Goal: Information Seeking & Learning: Learn about a topic

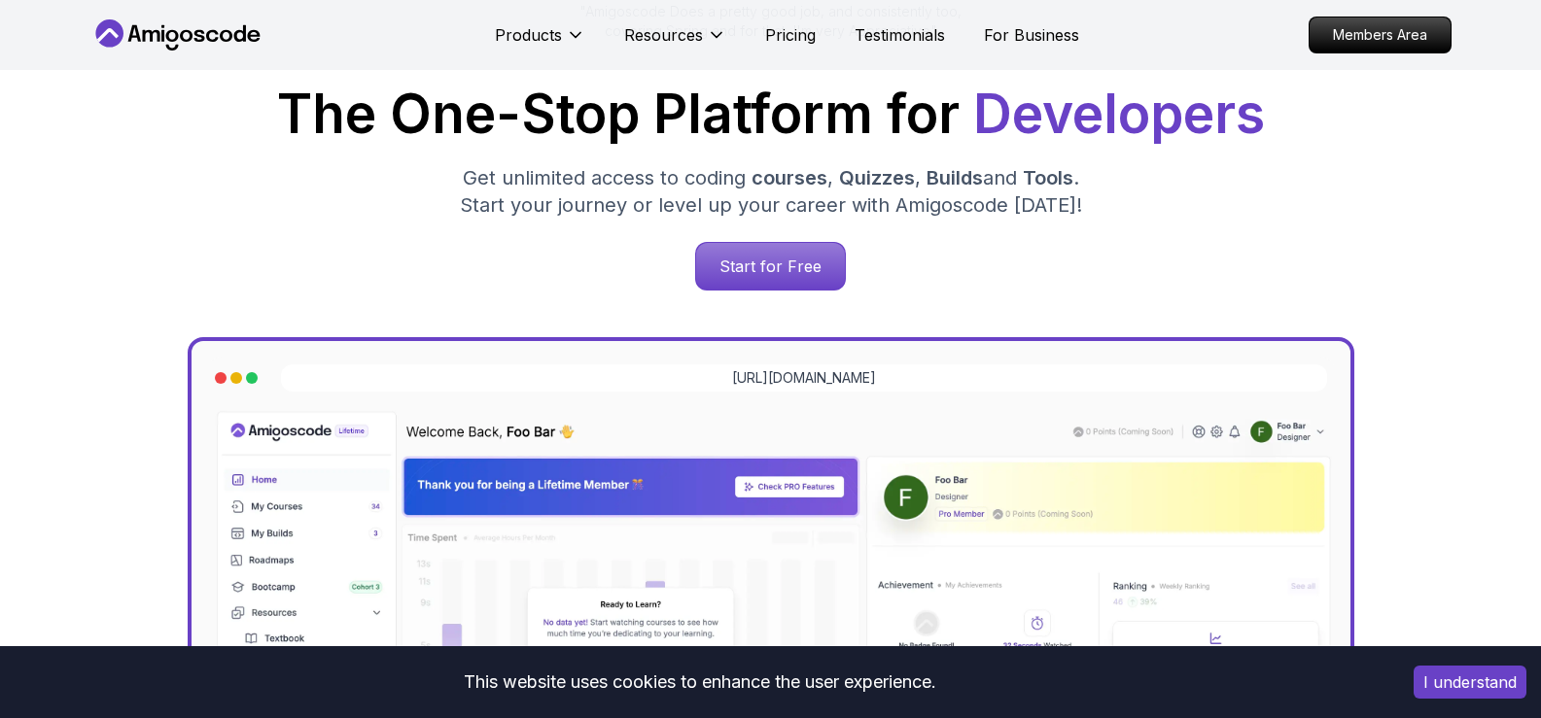
click at [660, 43] on p "Resources" at bounding box center [663, 34] width 79 height 23
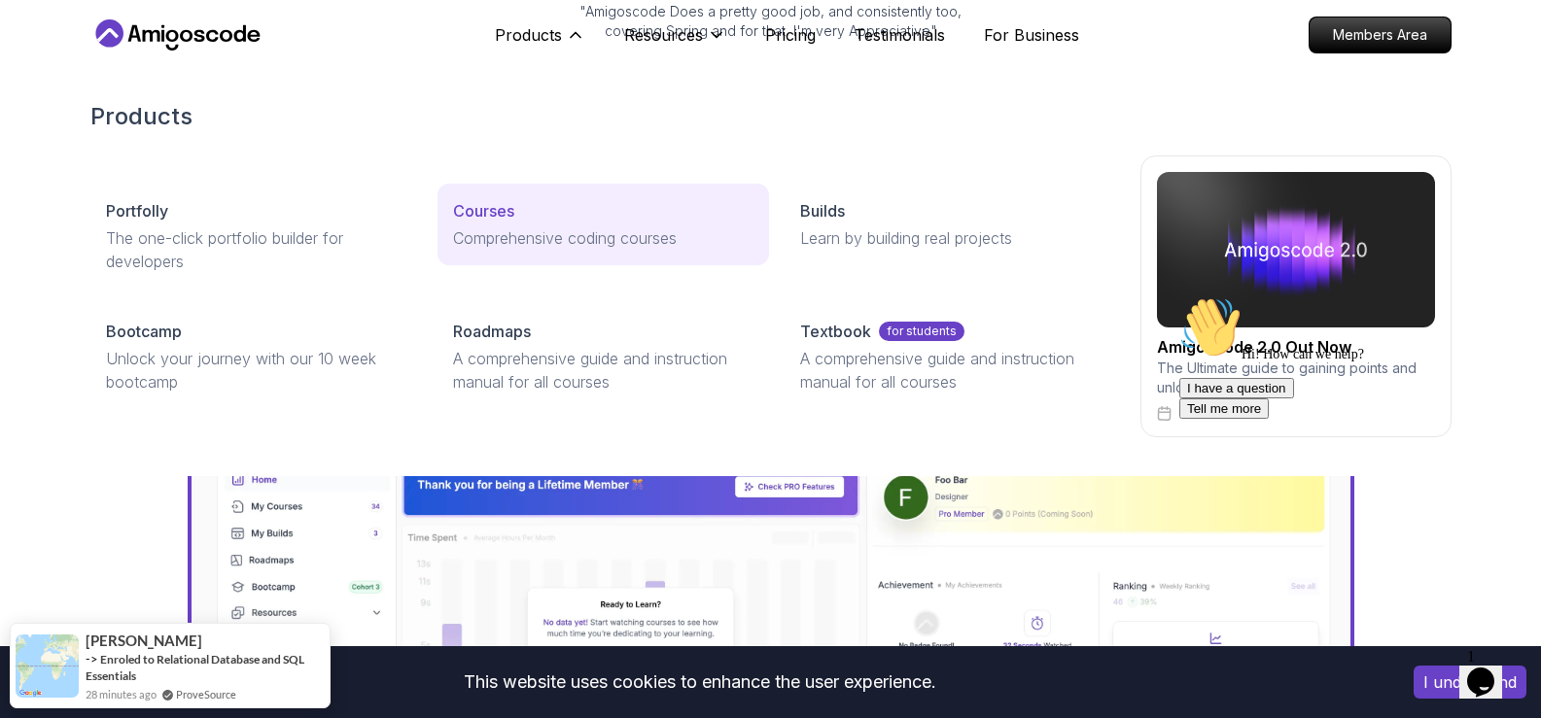
click at [505, 210] on p "Courses" at bounding box center [483, 210] width 61 height 23
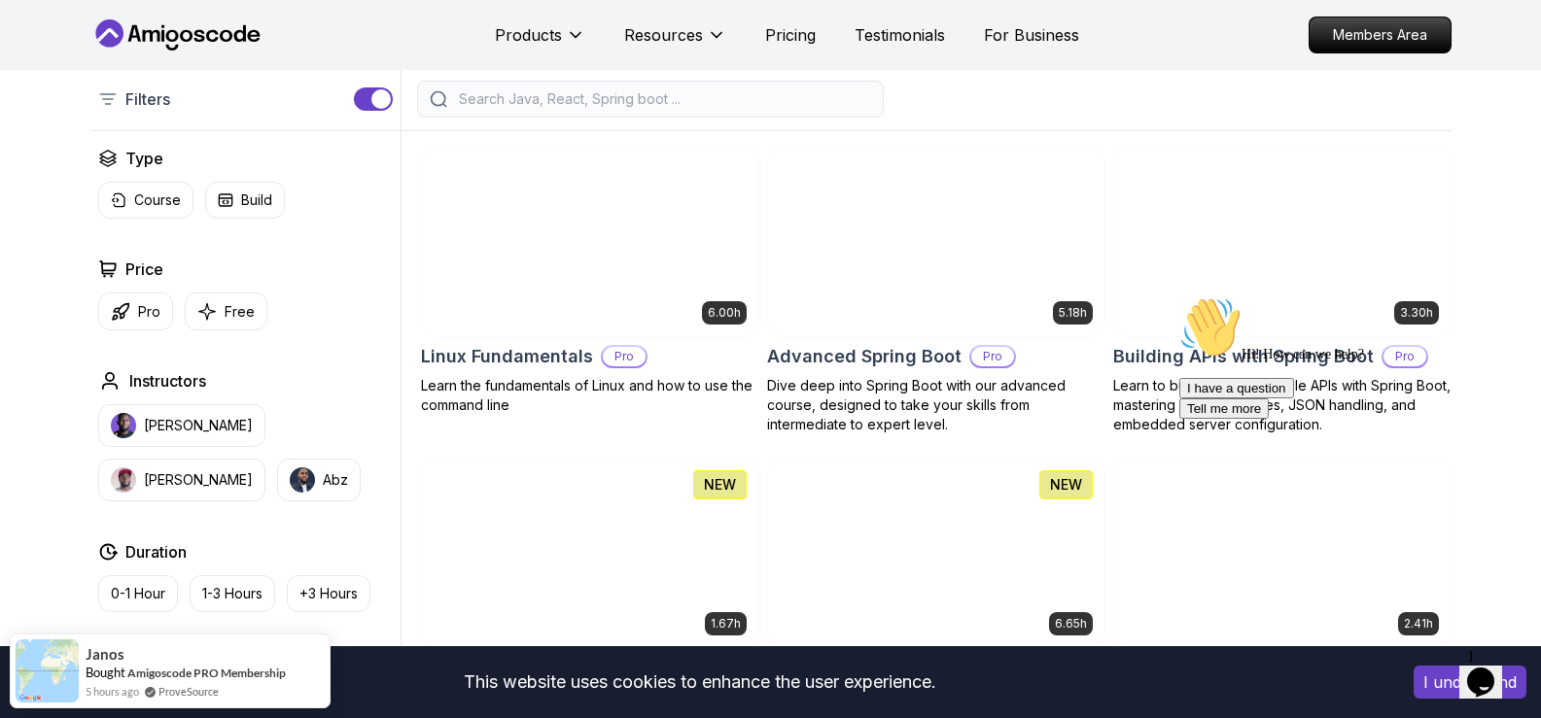
scroll to position [486, 0]
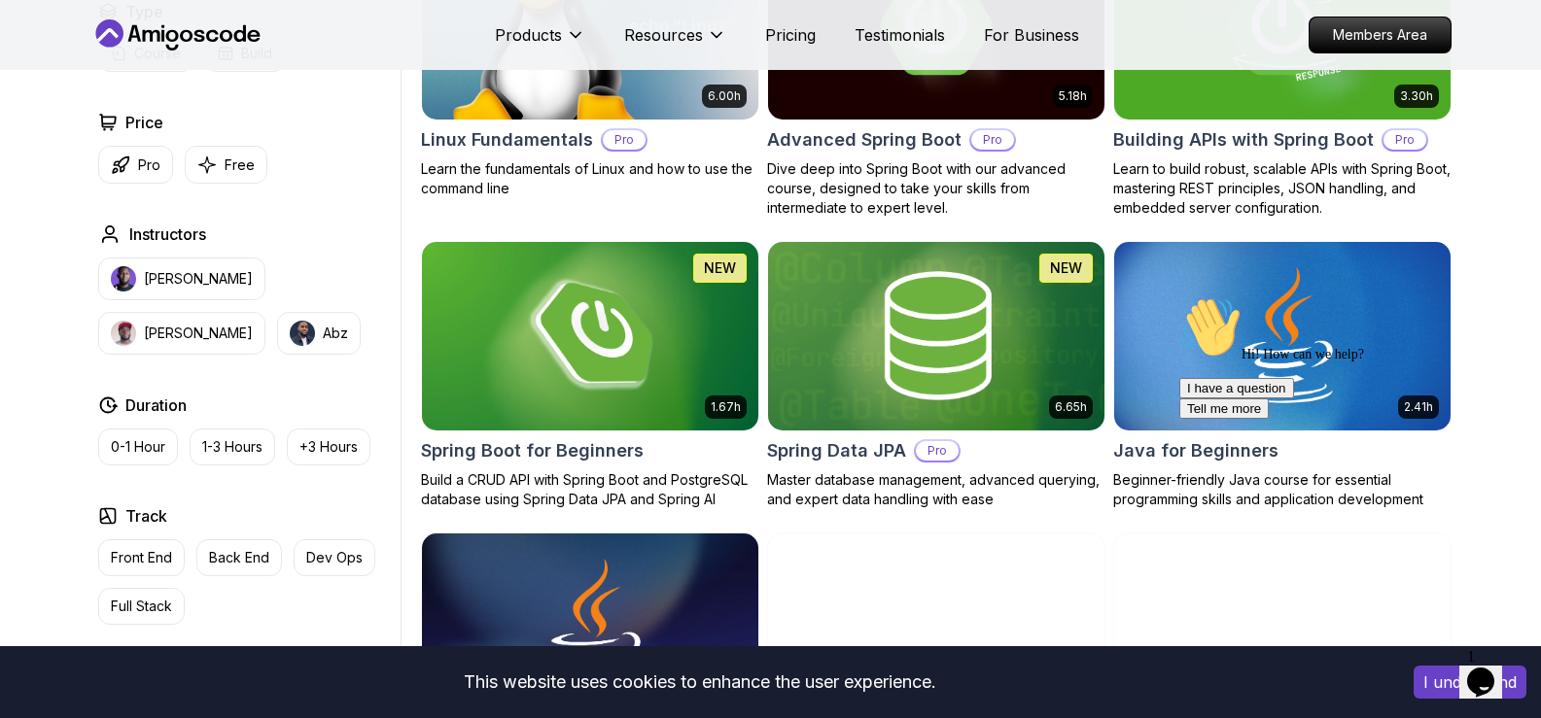
scroll to position [778, 0]
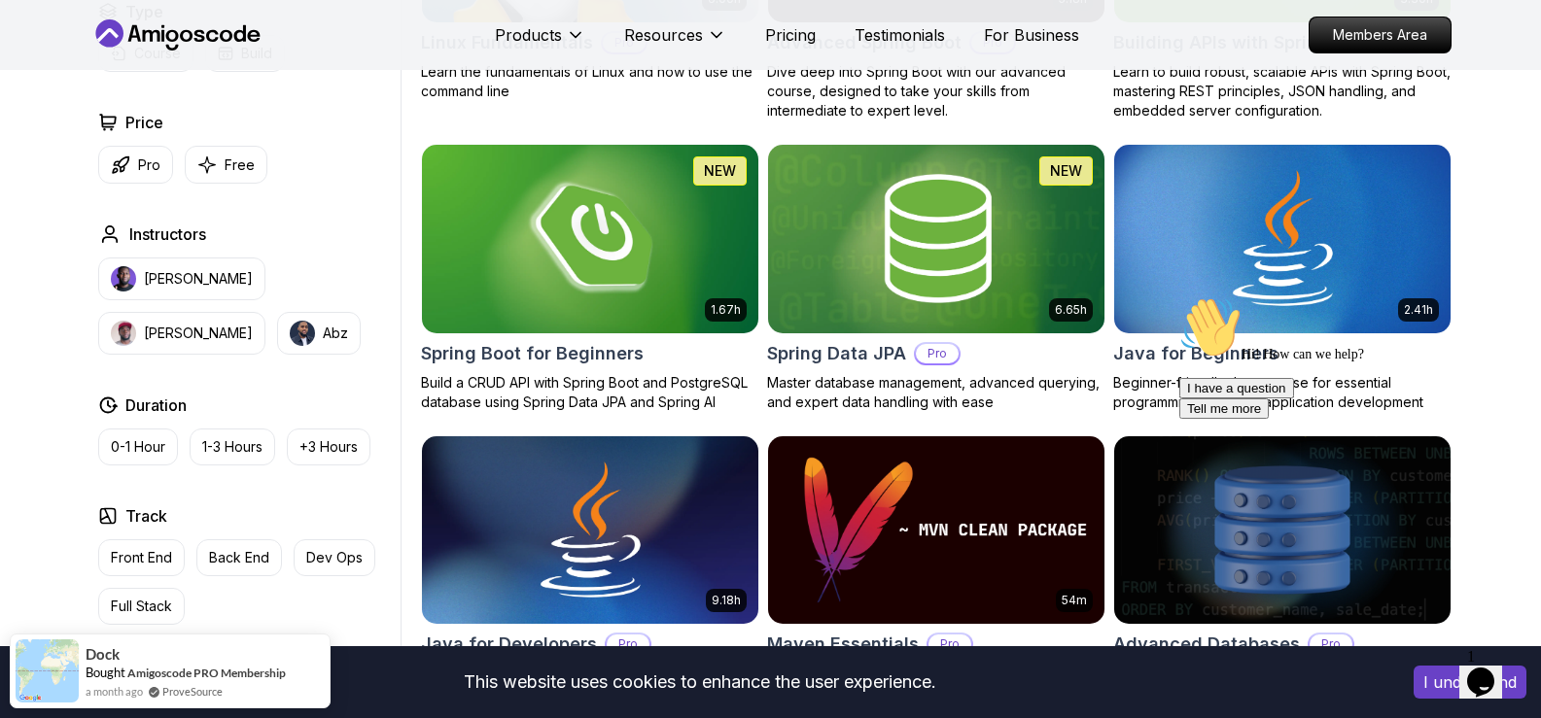
click at [1179, 297] on icon "Chat attention grabber" at bounding box center [1179, 297] width 0 height 0
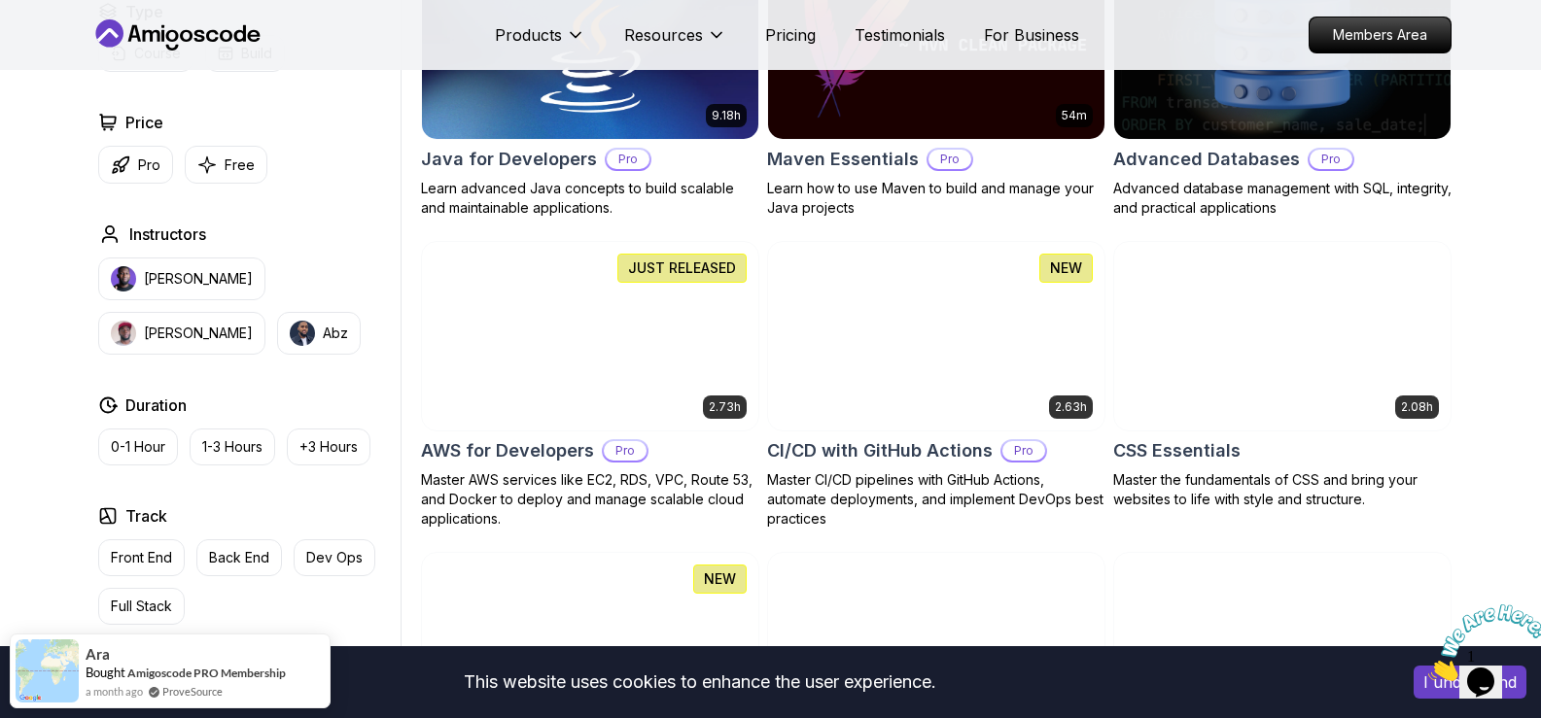
scroll to position [1264, 0]
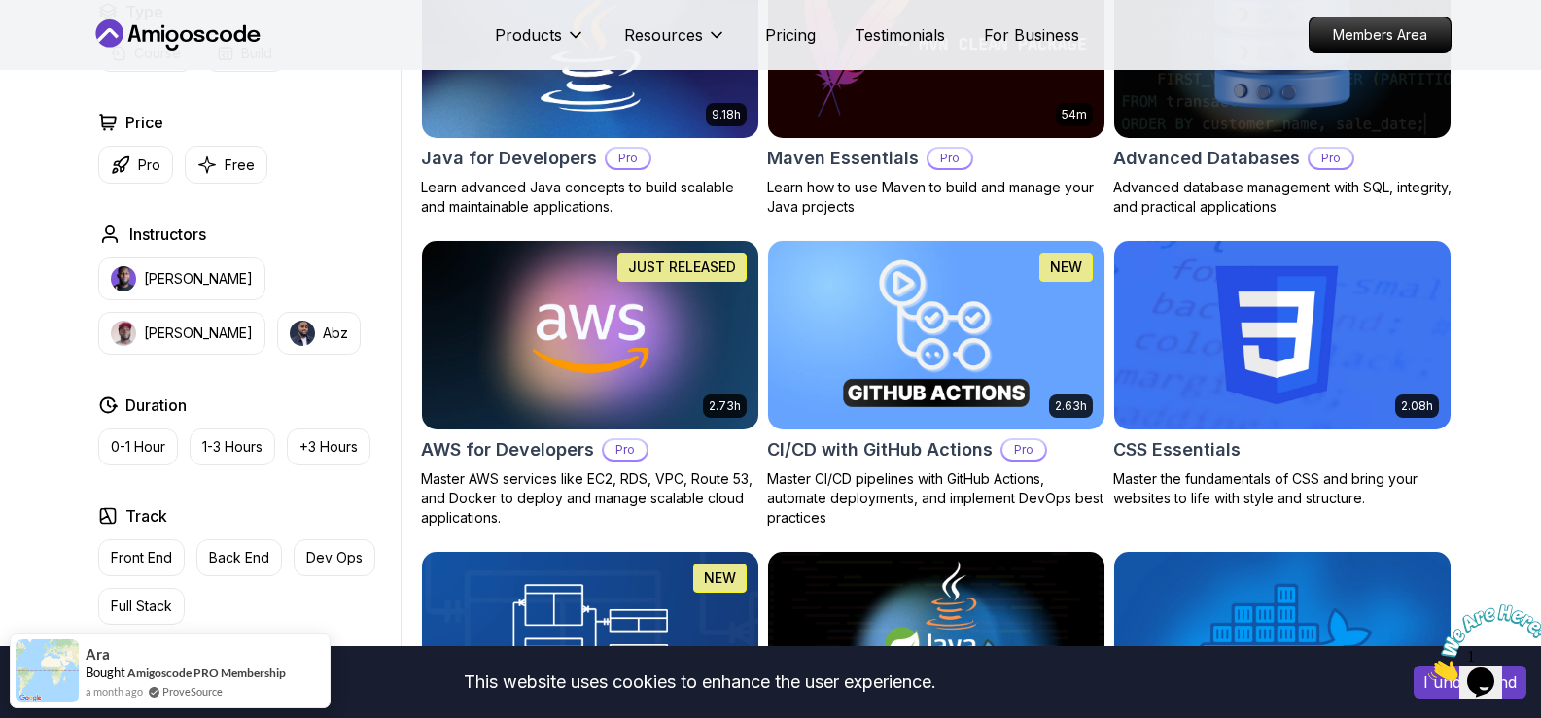
click at [1428, 668] on icon "Close" at bounding box center [1428, 676] width 0 height 17
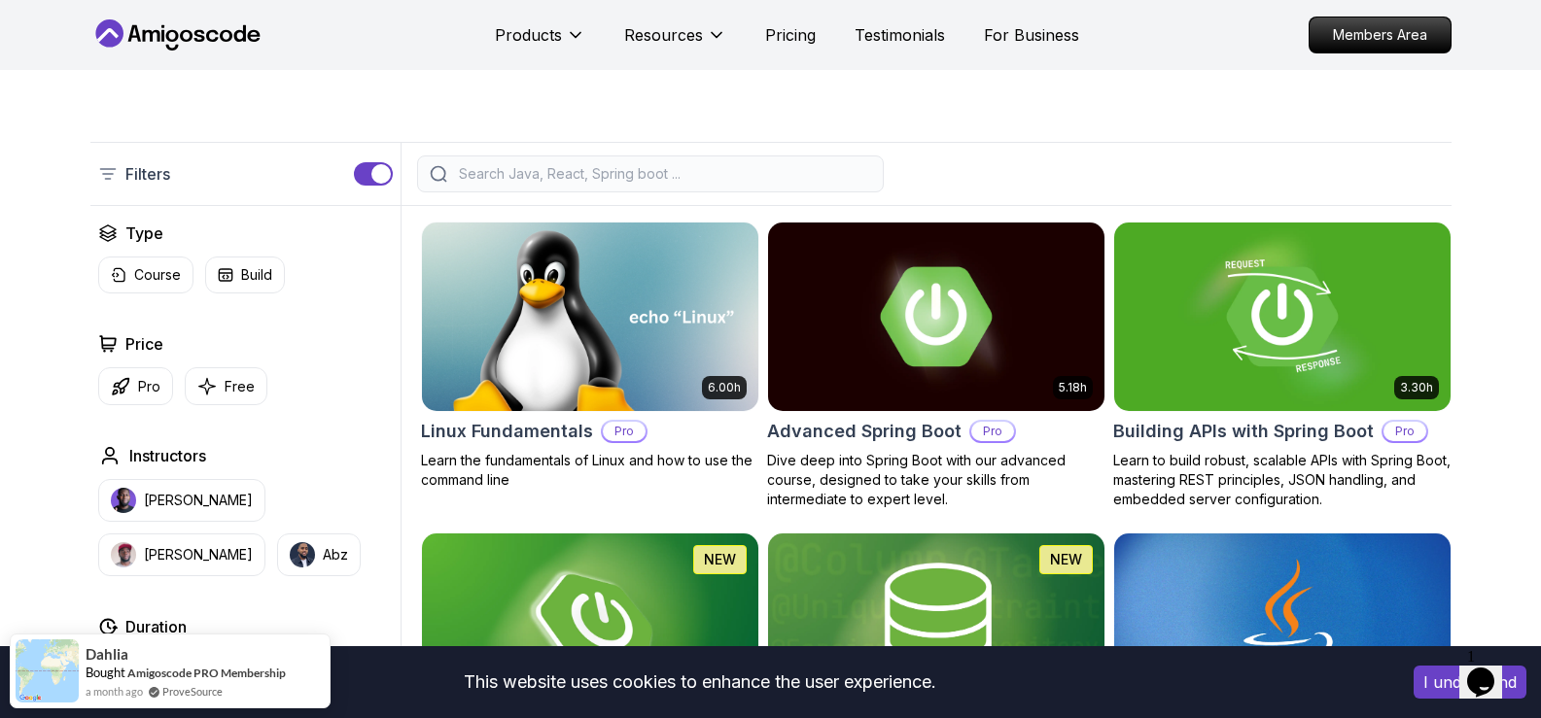
scroll to position [292, 0]
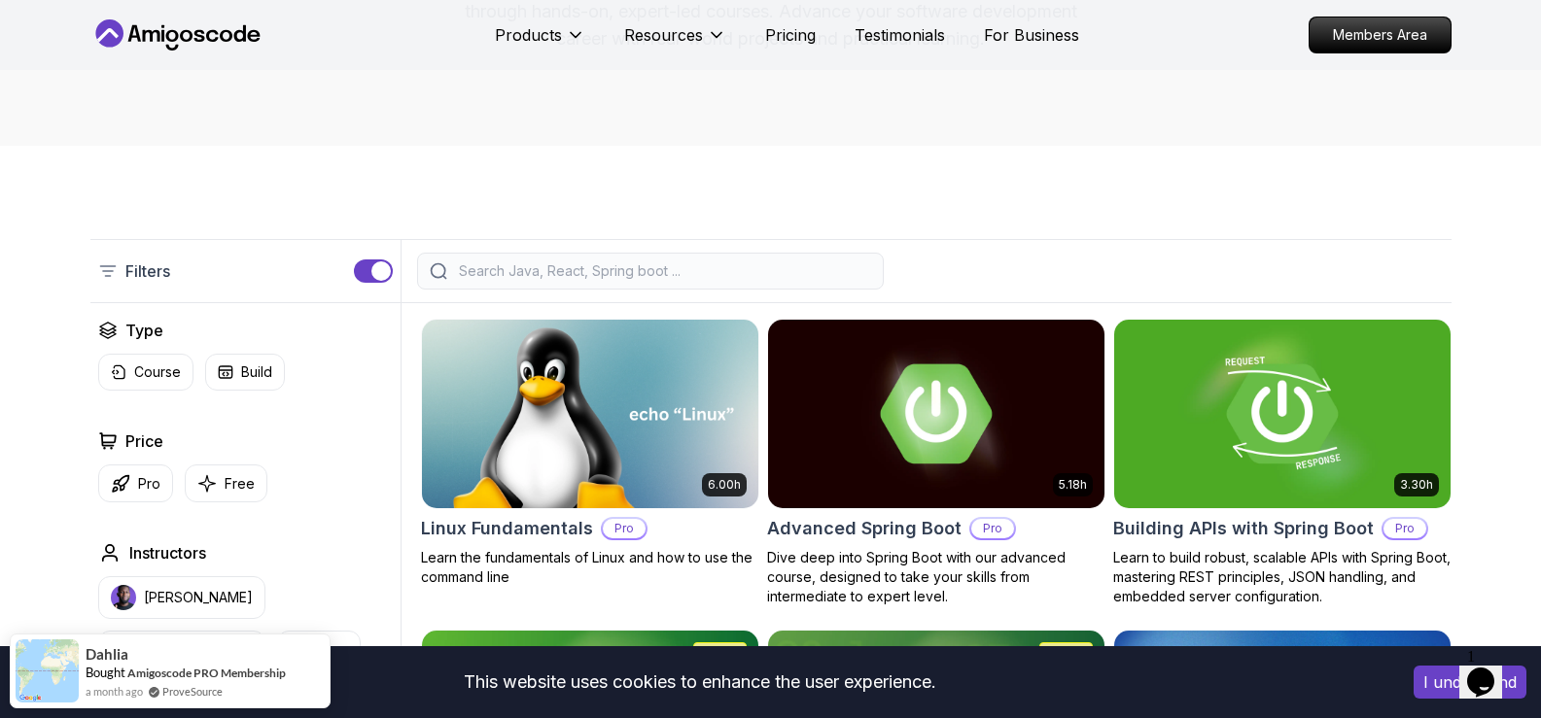
click at [573, 273] on input "search" at bounding box center [663, 271] width 416 height 19
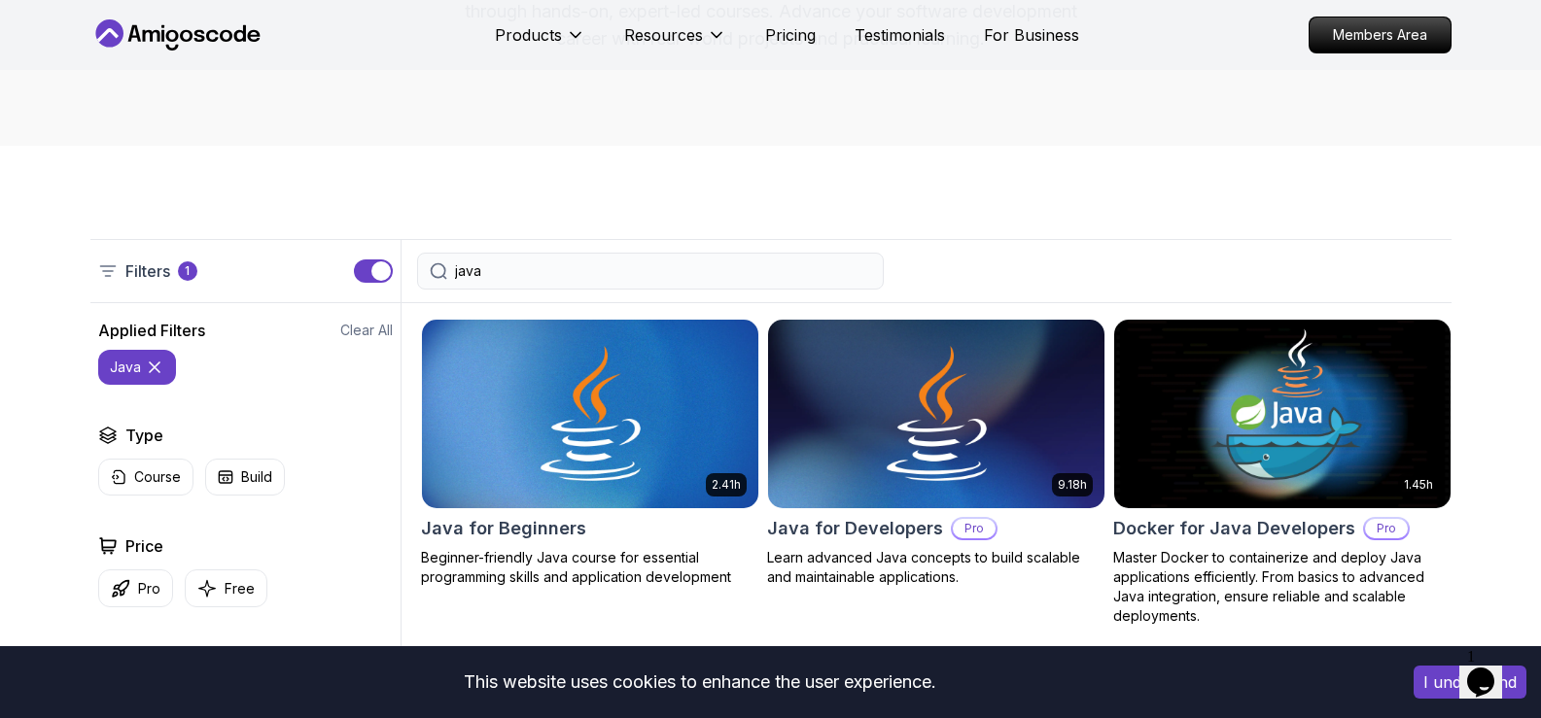
type input "java"
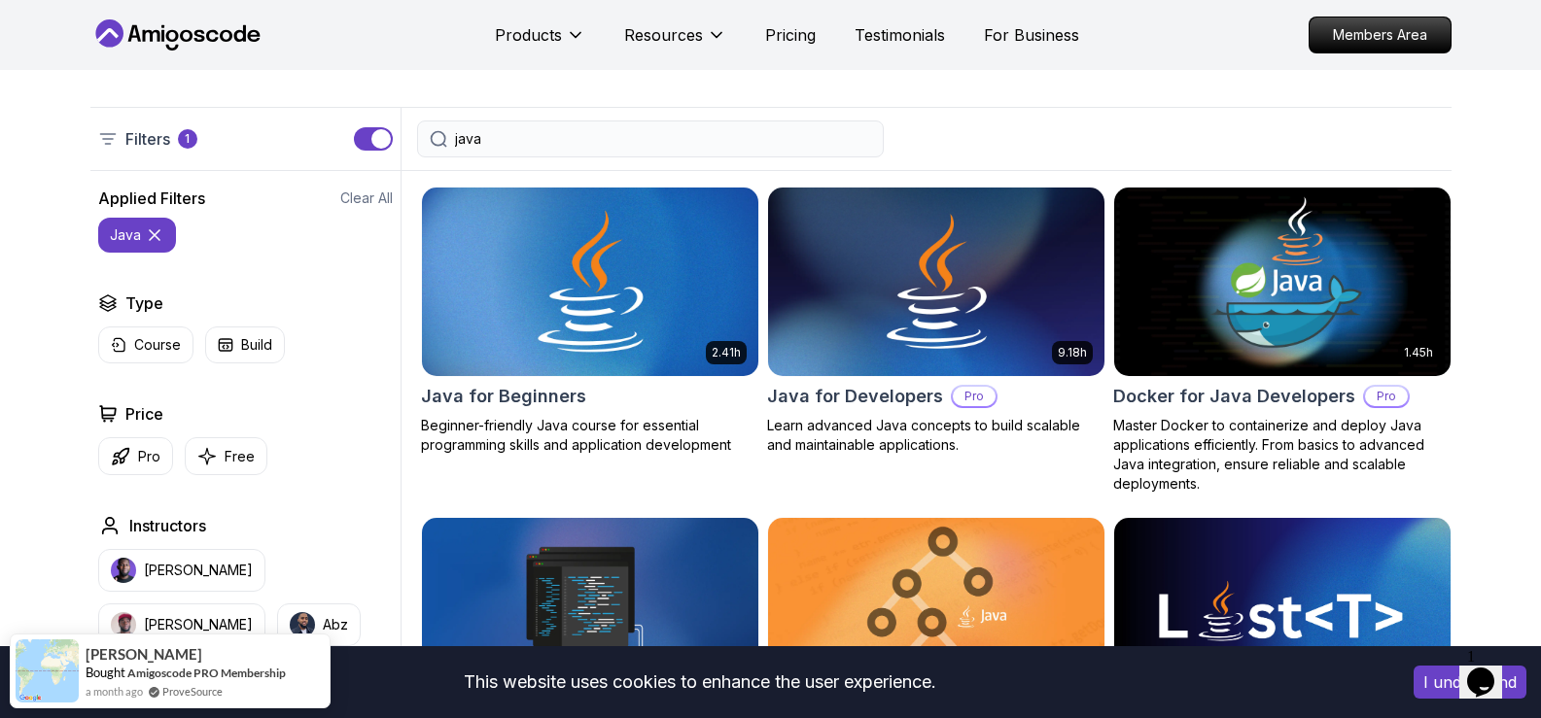
scroll to position [389, 0]
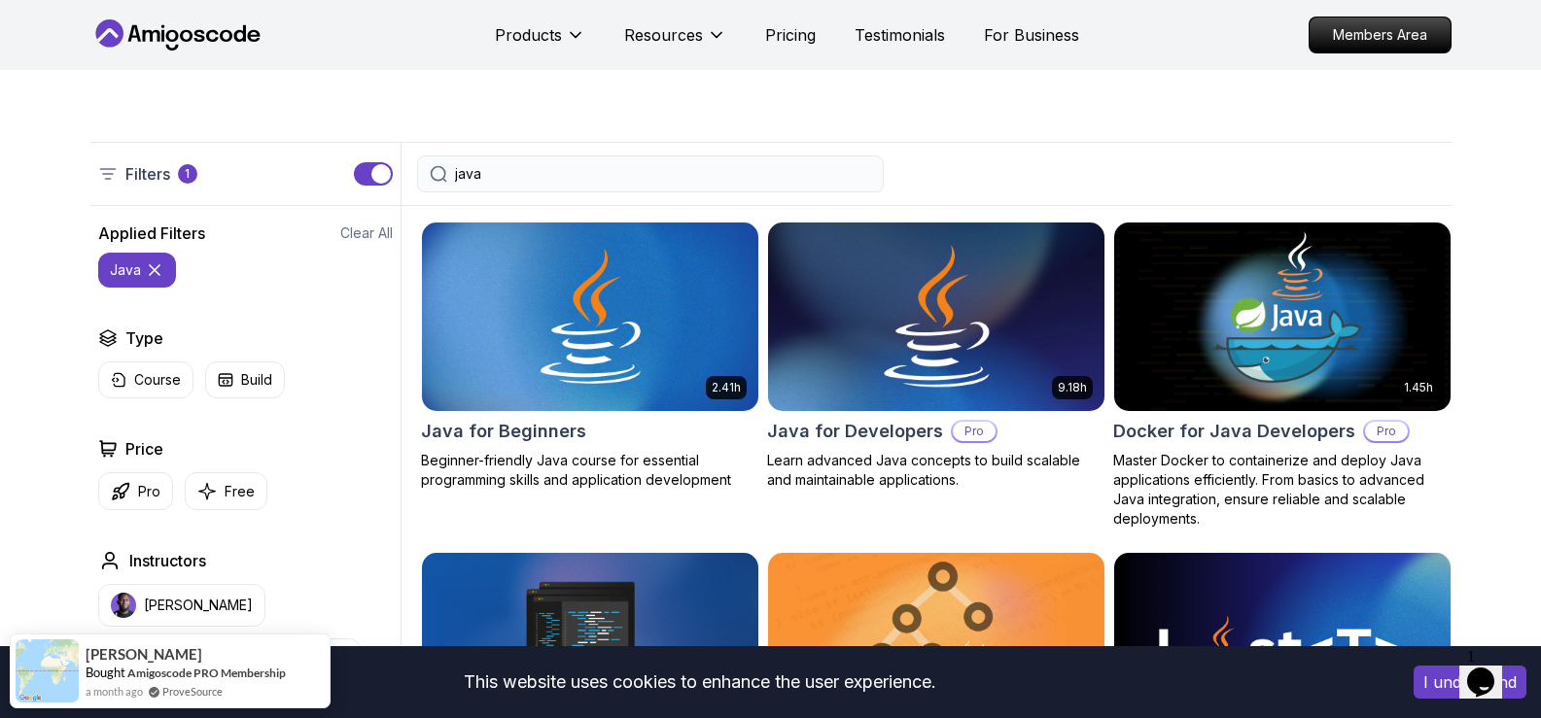
click at [870, 426] on h2 "Java for Developers" at bounding box center [855, 431] width 176 height 27
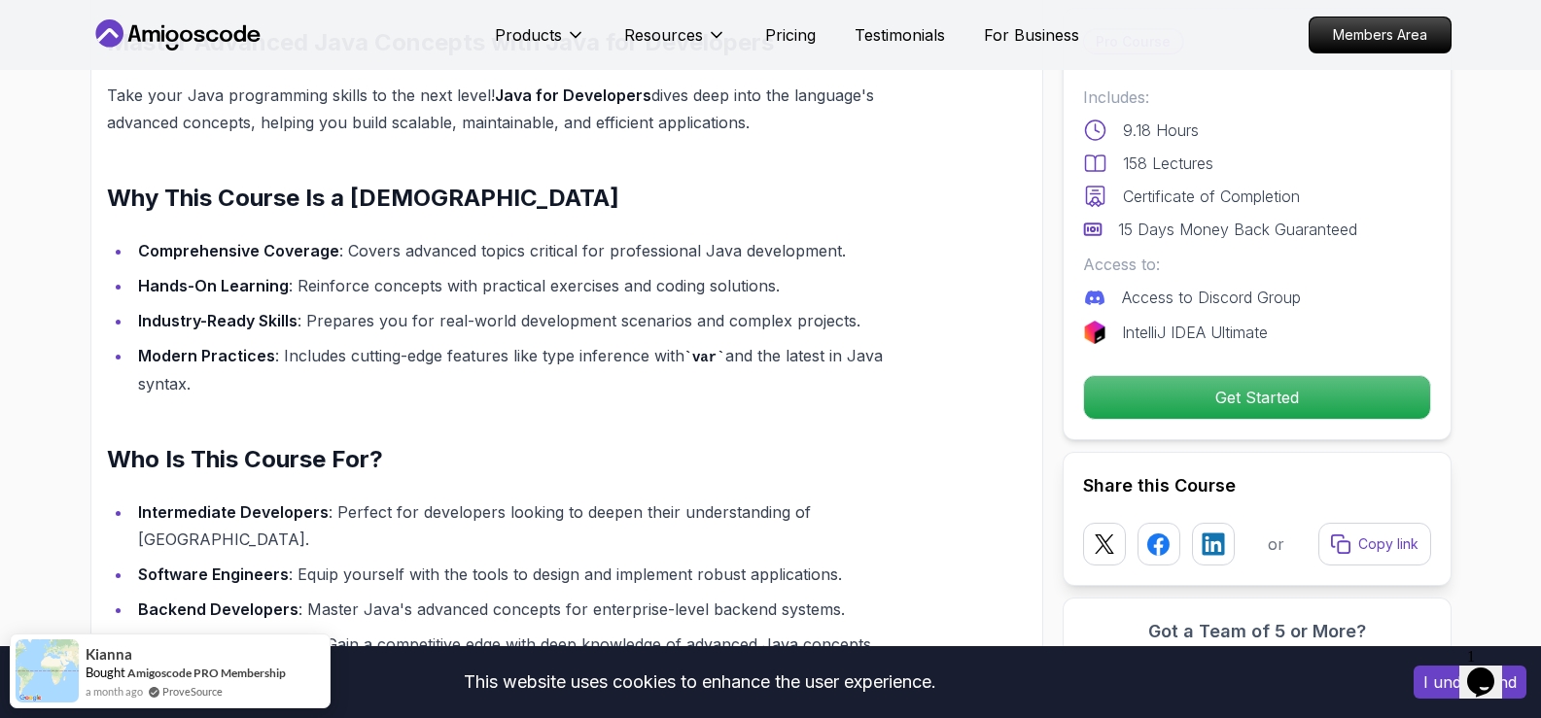
scroll to position [1361, 0]
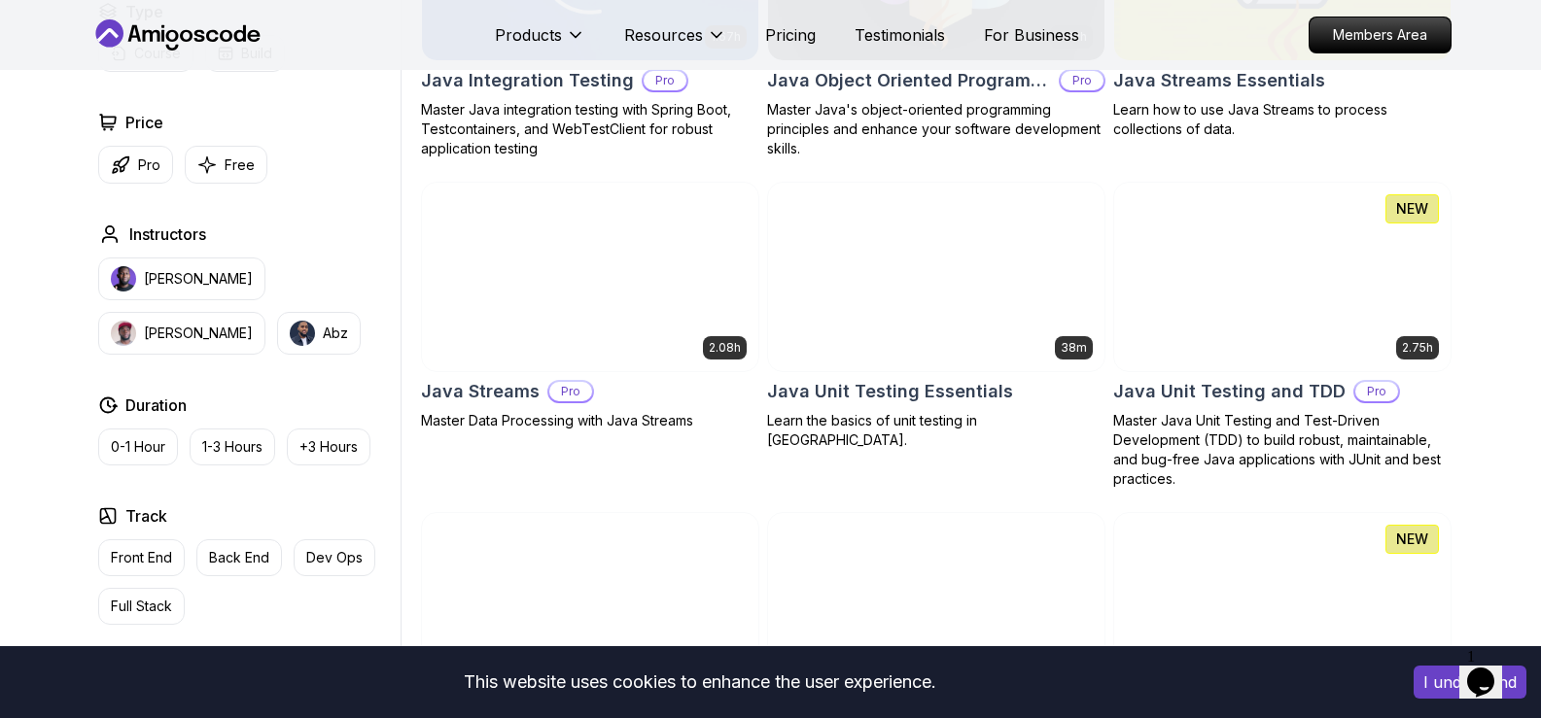
scroll to position [389, 0]
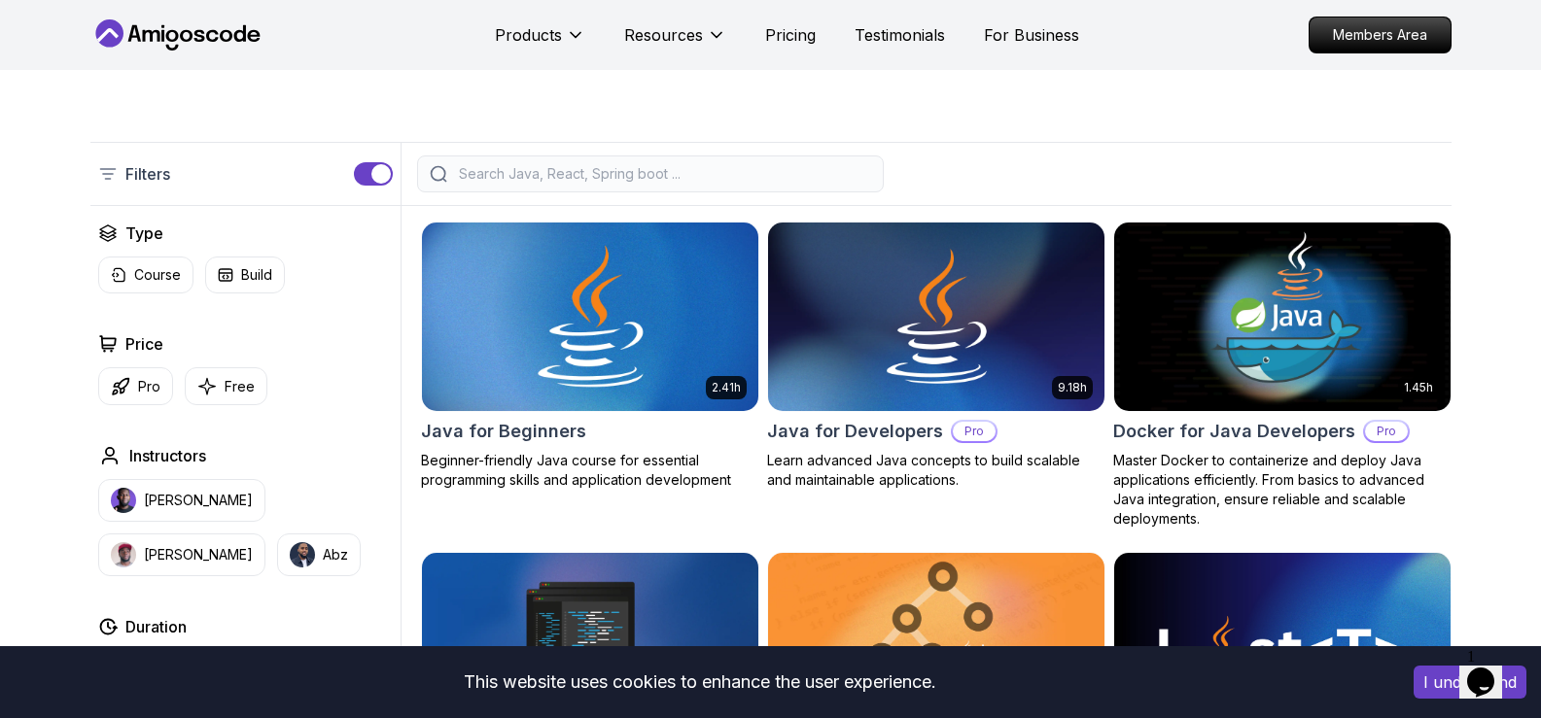
click at [576, 418] on h2 "Java for Beginners" at bounding box center [503, 431] width 165 height 27
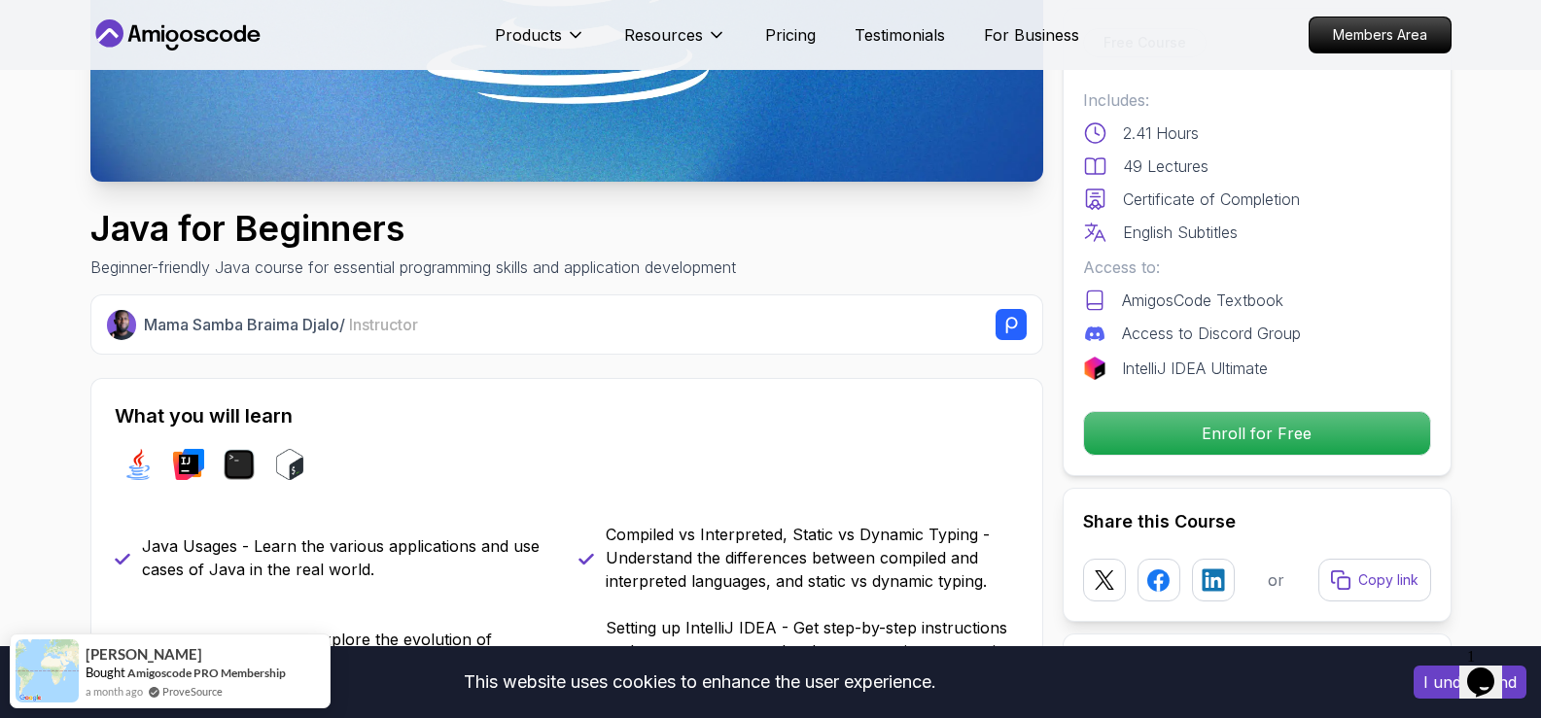
scroll to position [583, 0]
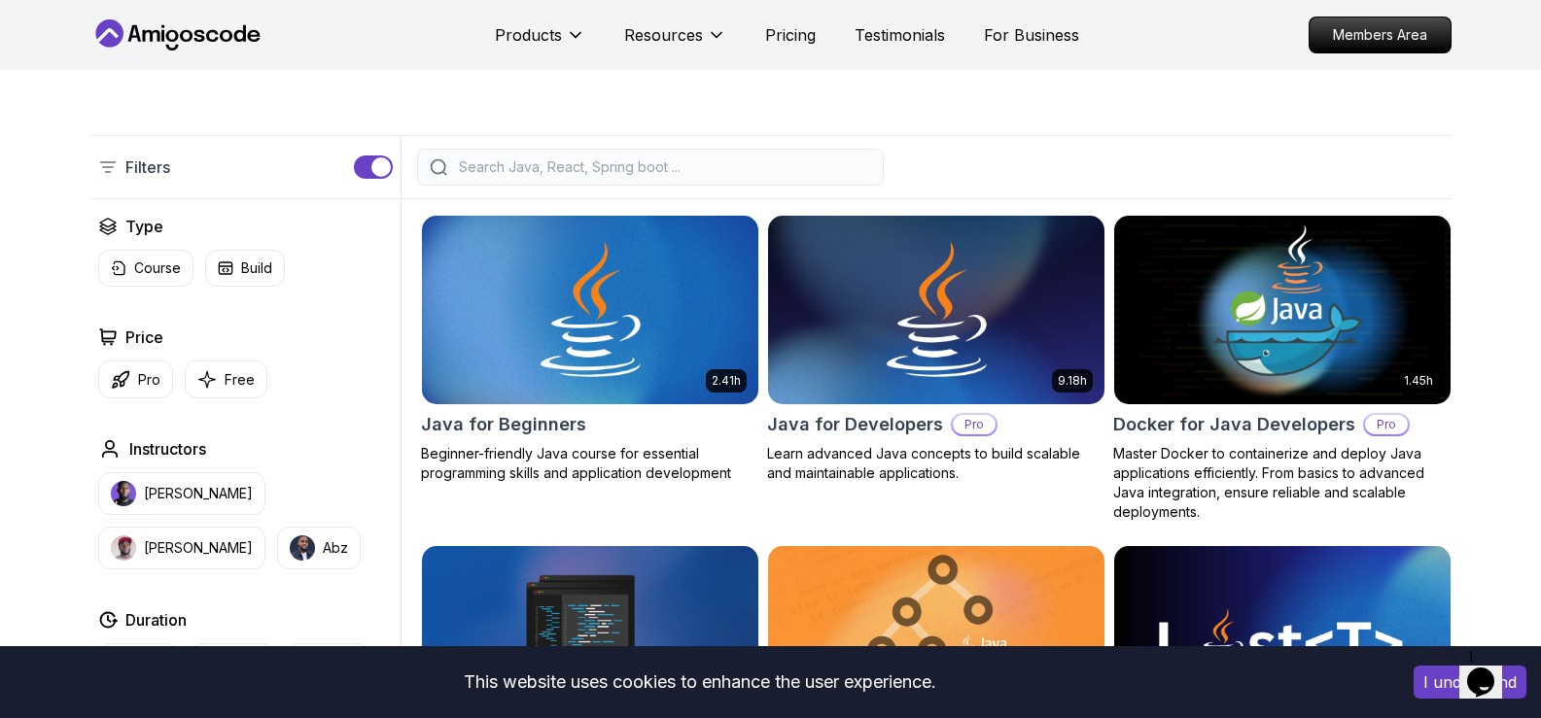
scroll to position [389, 0]
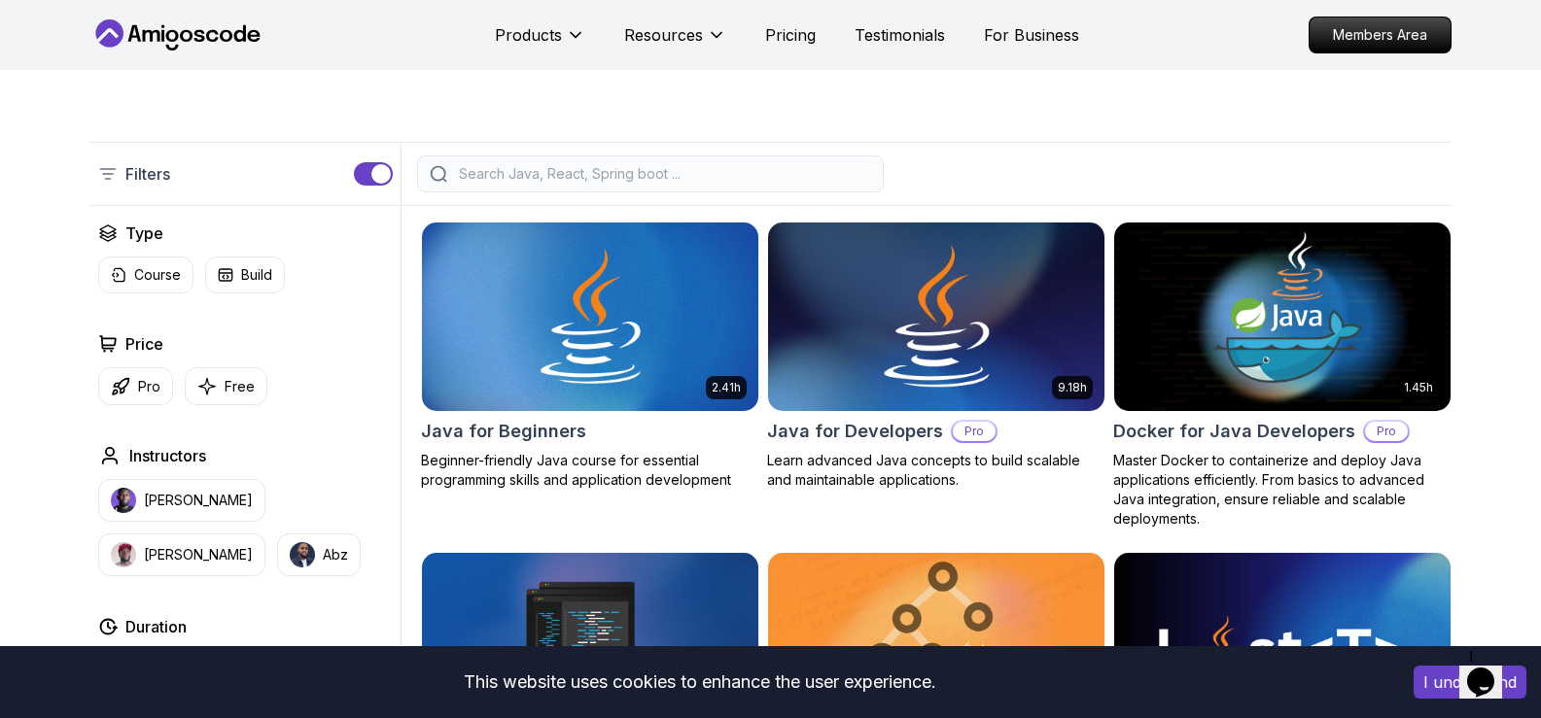
click at [953, 434] on p "Pro" at bounding box center [974, 431] width 43 height 19
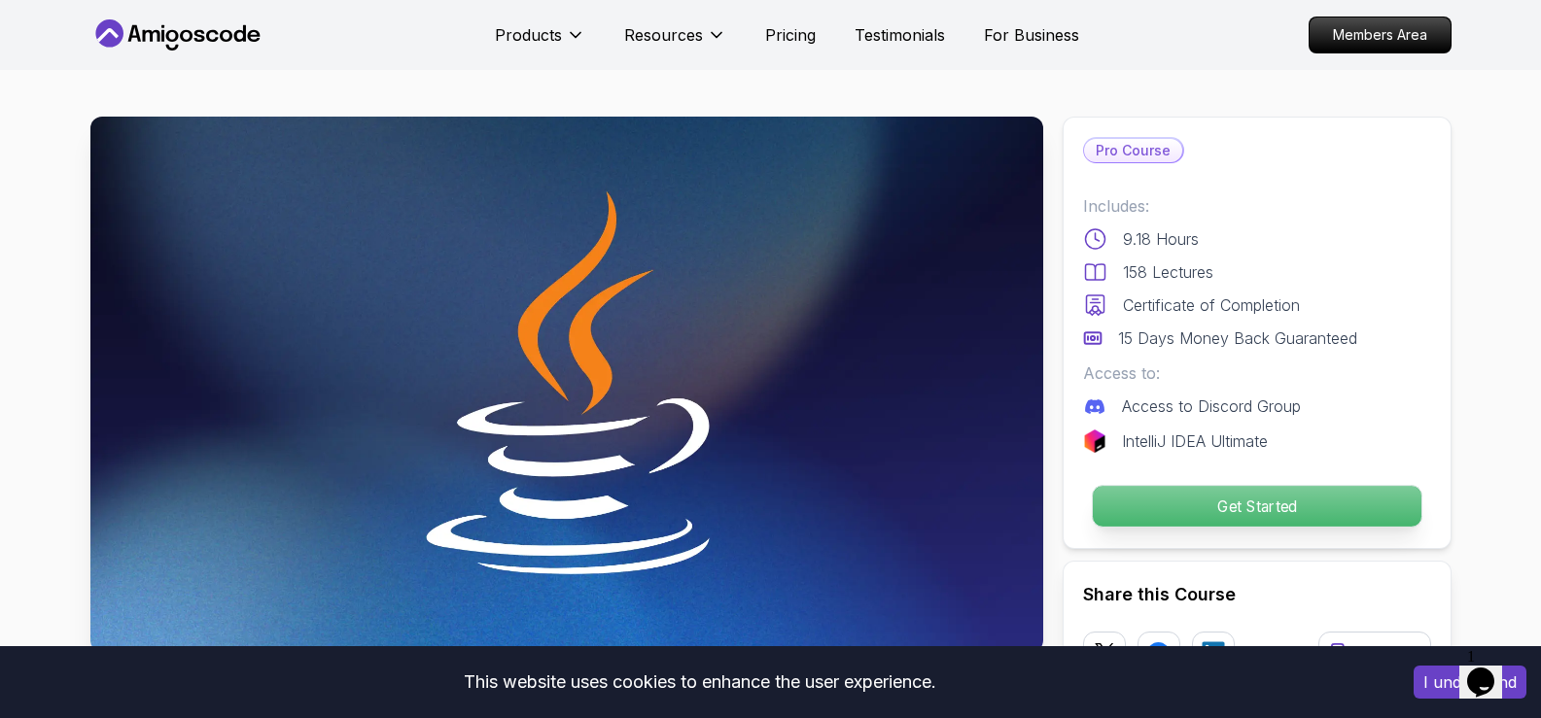
click at [1145, 504] on p "Get Started" at bounding box center [1256, 506] width 329 height 41
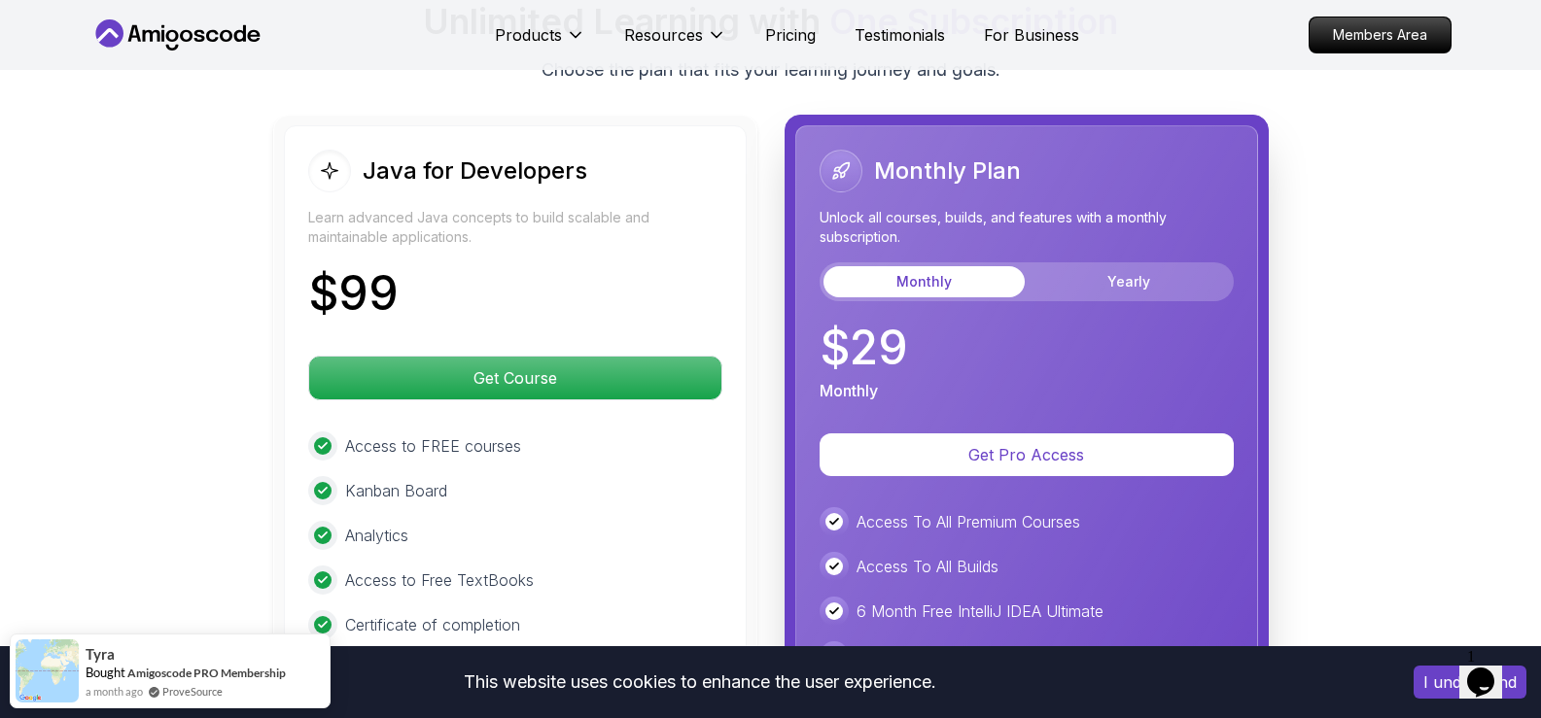
scroll to position [4816, 0]
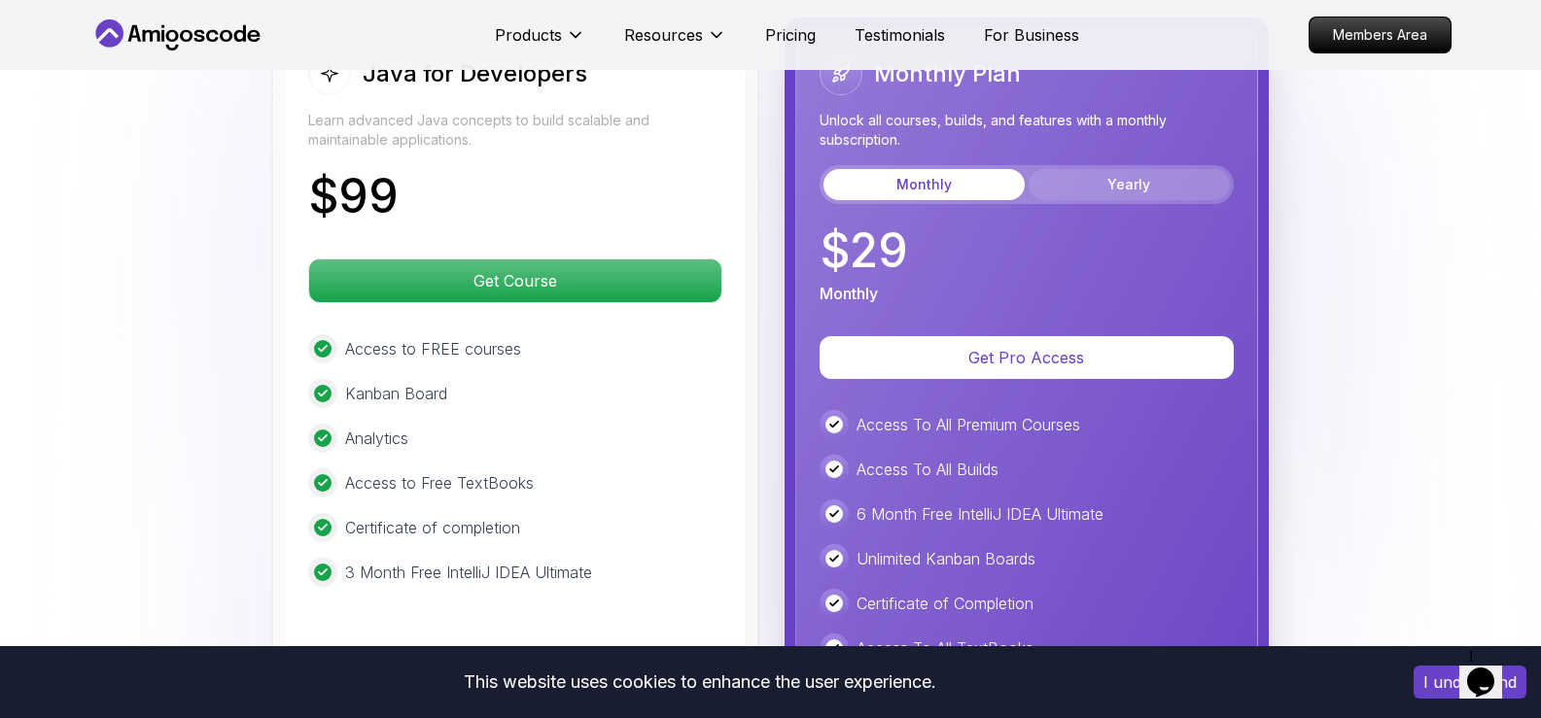
click at [1125, 169] on button "Yearly" at bounding box center [1129, 184] width 201 height 31
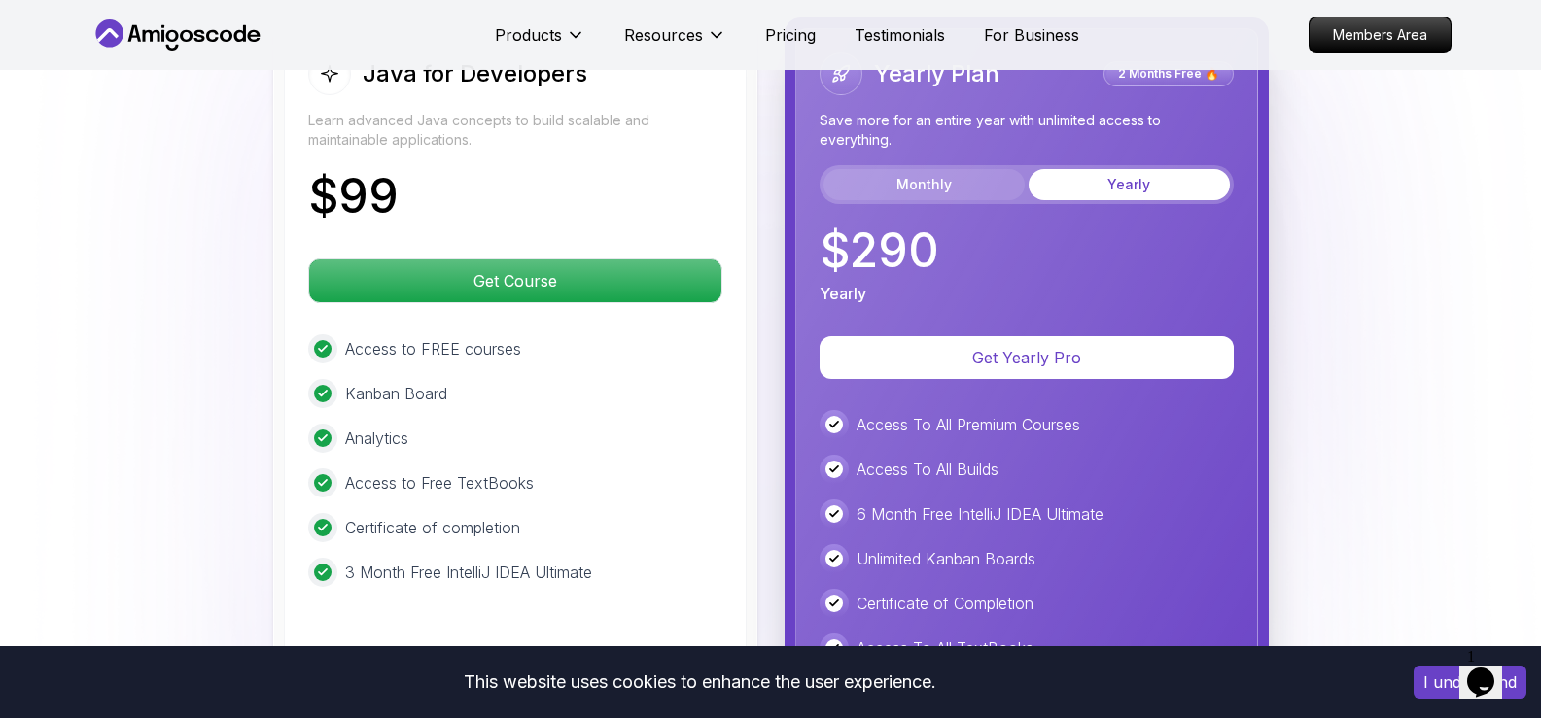
click at [964, 169] on button "Monthly" at bounding box center [923, 184] width 201 height 31
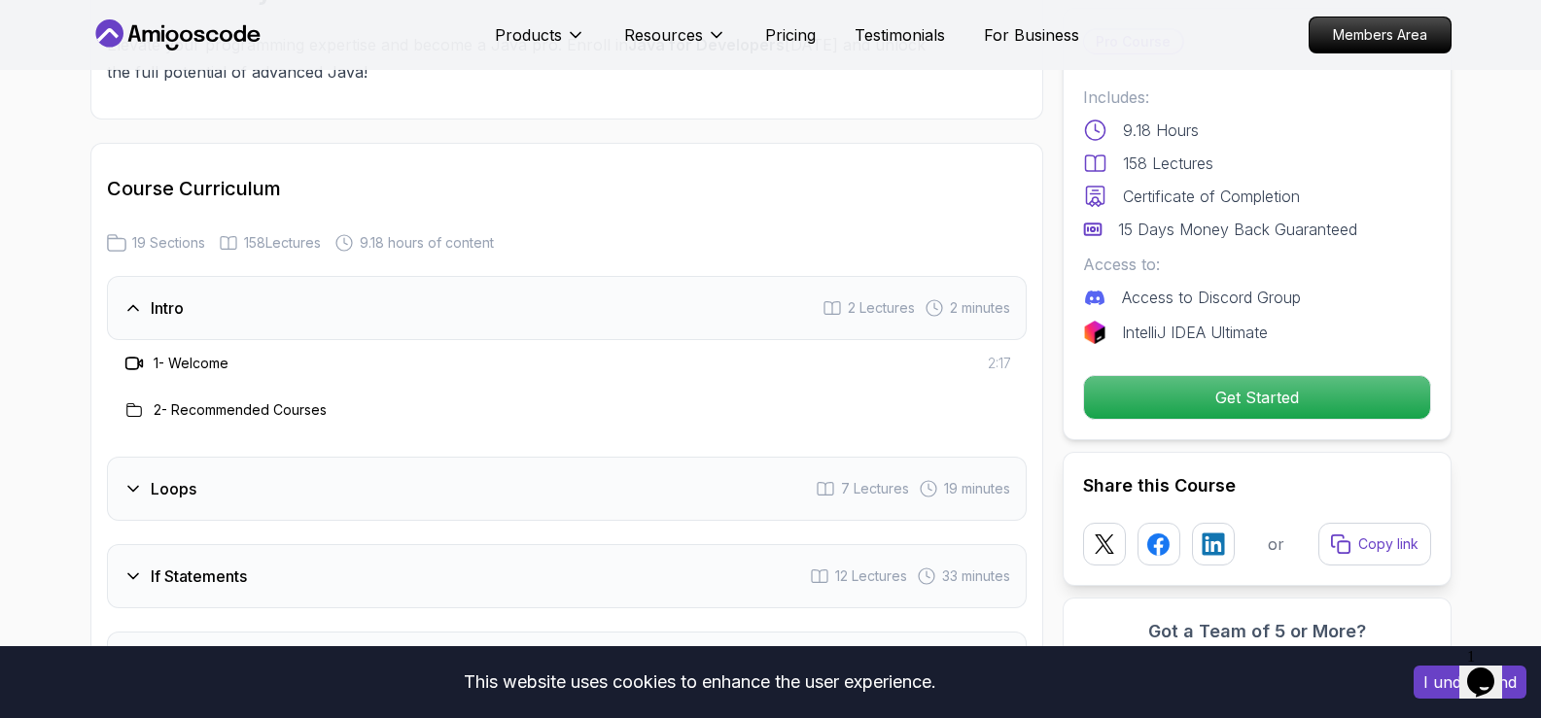
scroll to position [2288, 0]
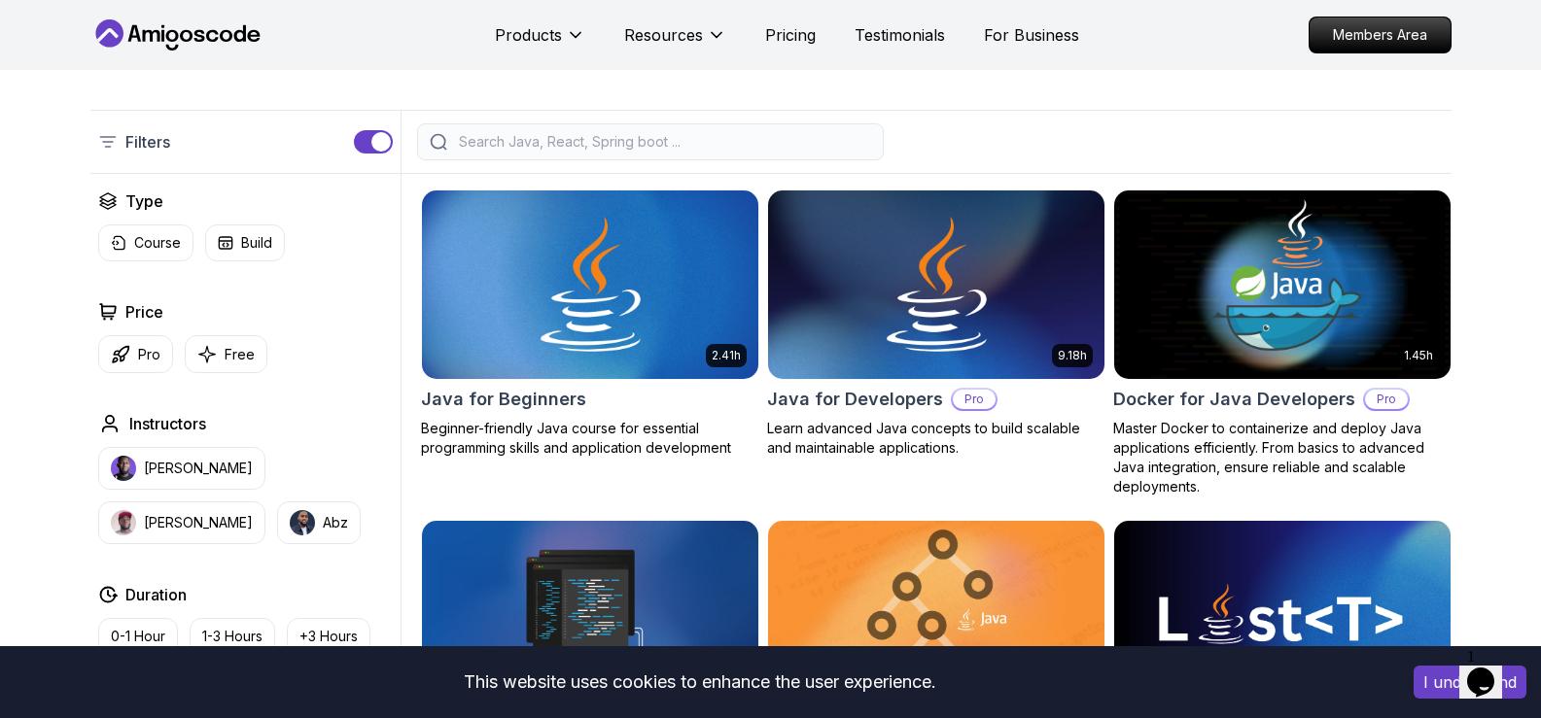
scroll to position [389, 0]
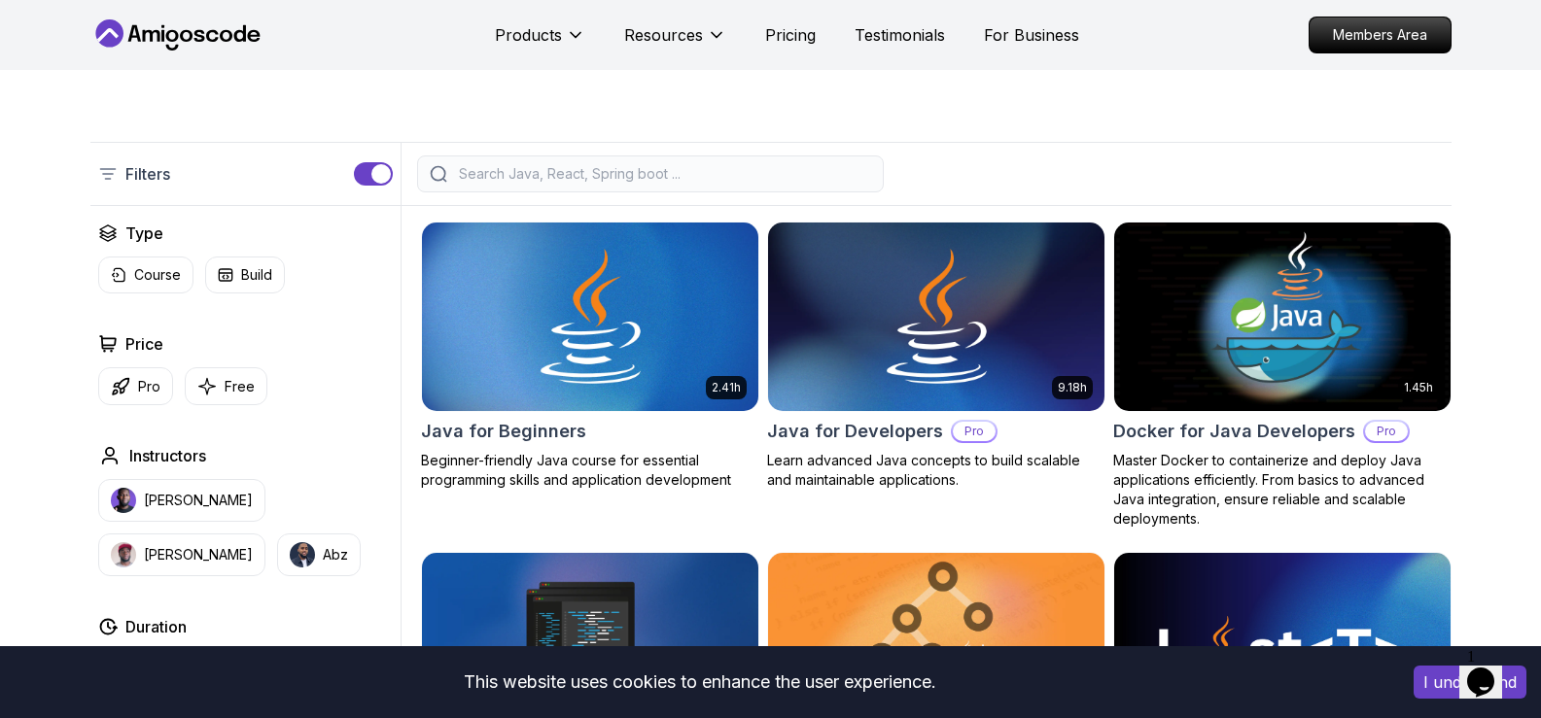
click at [587, 166] on input "search" at bounding box center [663, 173] width 416 height 19
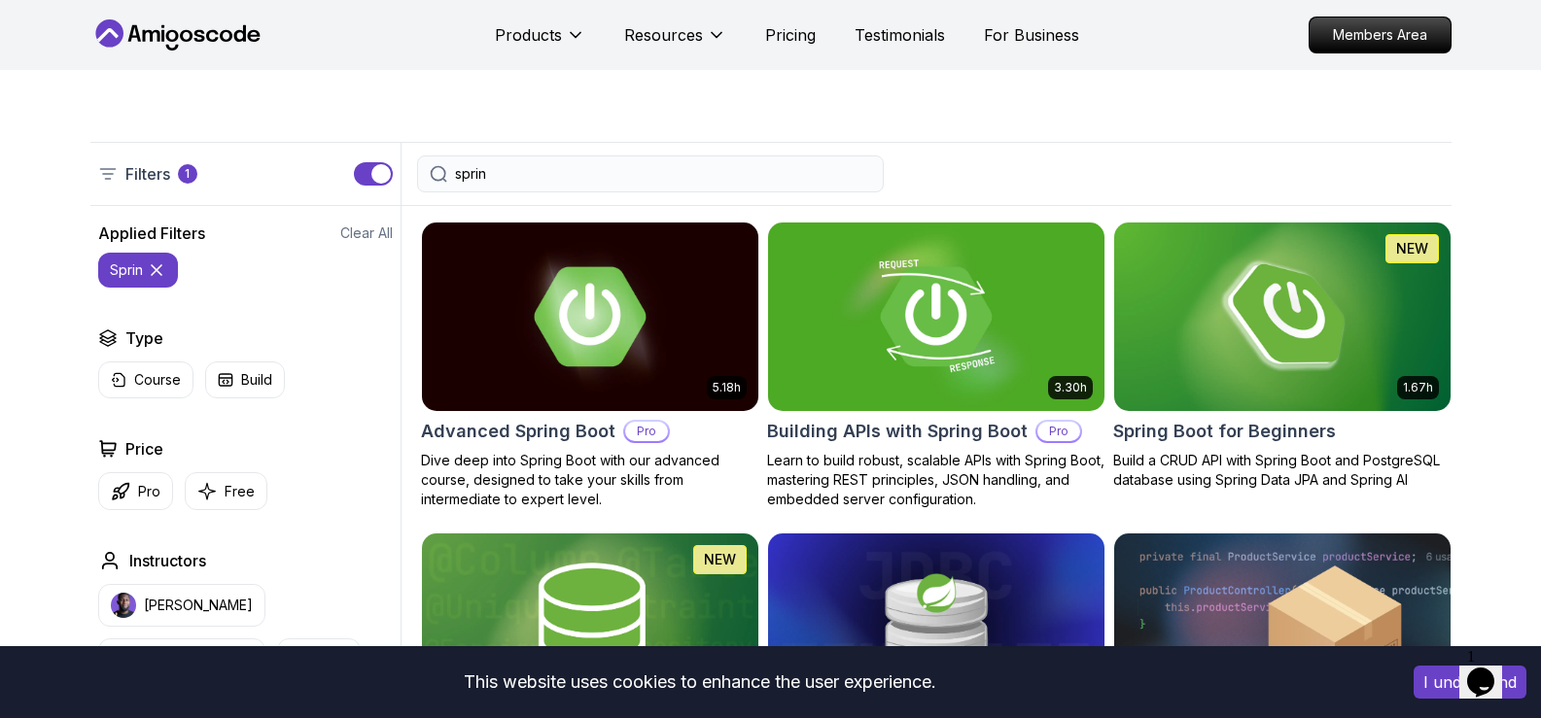
type input "spring"
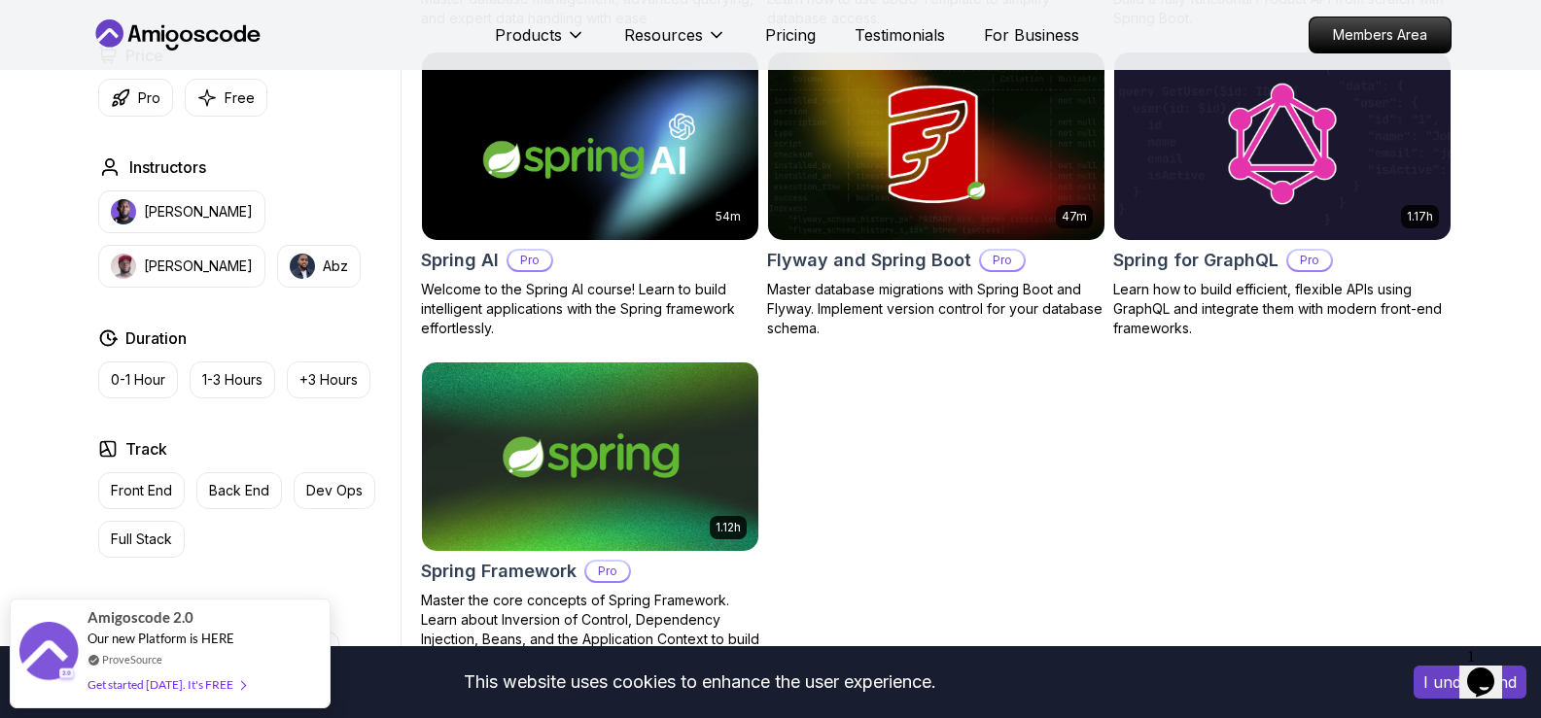
scroll to position [1167, 0]
